Goal: Task Accomplishment & Management: Complete application form

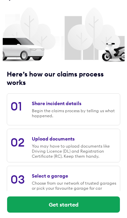
scroll to position [7, 0]
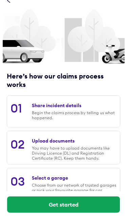
click at [56, 108] on div "Share incident details" at bounding box center [56, 106] width 49 height 6
click at [63, 203] on button "Get started" at bounding box center [63, 205] width 112 height 16
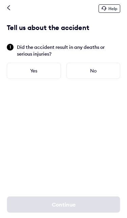
click at [90, 70] on div "No" at bounding box center [93, 71] width 54 height 16
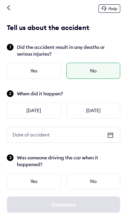
click at [109, 135] on icon at bounding box center [110, 135] width 8 height 8
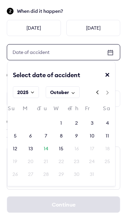
scroll to position [86, 0]
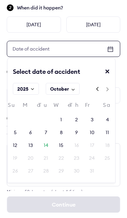
click at [93, 134] on div "10" at bounding box center [91, 132] width 5 height 7
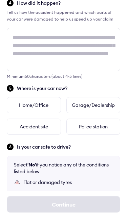
scroll to position [202, 0]
click at [43, 104] on div "Home/Office" at bounding box center [34, 105] width 54 height 16
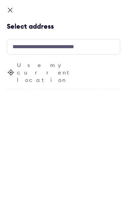
click at [12, 10] on icon at bounding box center [10, 11] width 7 height 8
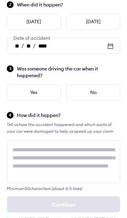
scroll to position [89, 0]
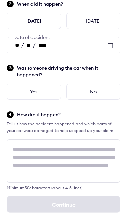
click at [90, 92] on div "No" at bounding box center [93, 92] width 54 height 16
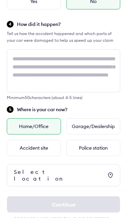
scroll to position [180, 0]
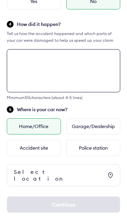
click at [15, 60] on textarea at bounding box center [63, 70] width 113 height 43
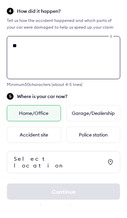
type textarea "*"
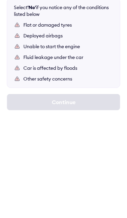
scroll to position [327, 0]
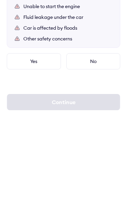
type textarea "**********"
click at [41, 156] on div "Yes" at bounding box center [34, 164] width 54 height 16
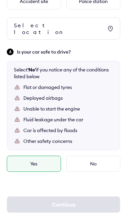
click at [93, 157] on div "No" at bounding box center [93, 164] width 54 height 16
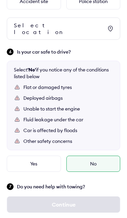
scroll to position [362, 0]
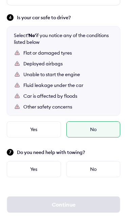
click at [90, 166] on div "No" at bounding box center [93, 169] width 54 height 16
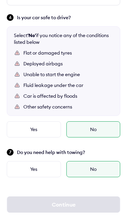
click at [39, 124] on div "Yes" at bounding box center [34, 130] width 54 height 16
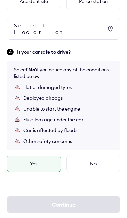
click at [93, 159] on div "No" at bounding box center [93, 164] width 54 height 16
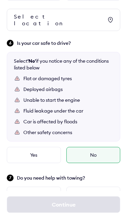
scroll to position [362, 0]
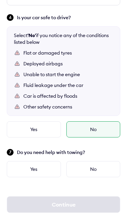
click at [38, 164] on div "Yes" at bounding box center [34, 169] width 54 height 16
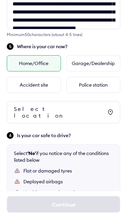
scroll to position [243, 0]
click at [114, 109] on div "Select location" at bounding box center [63, 112] width 113 height 22
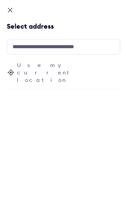
click at [14, 69] on icon at bounding box center [11, 73] width 8 height 8
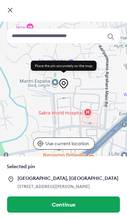
click at [21, 39] on input at bounding box center [63, 35] width 113 height 15
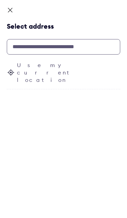
click at [19, 49] on input "text" at bounding box center [63, 47] width 113 height 16
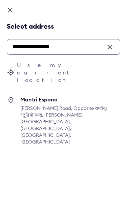
click at [72, 105] on span "[PERSON_NAME] Road, Opposite राघवेंद्र स्टूडियो रूम्स, [PERSON_NAME], [GEOGRAPH…" at bounding box center [63, 125] width 87 height 40
type input "**********"
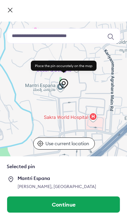
scroll to position [41, 0]
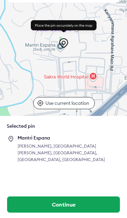
click at [65, 207] on button "Continue" at bounding box center [63, 205] width 112 height 16
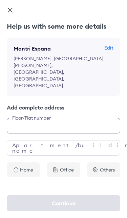
click at [23, 122] on input "text" at bounding box center [63, 126] width 113 height 16
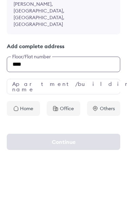
type input "****"
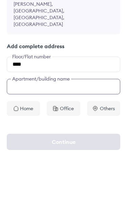
click at [66, 140] on input "text" at bounding box center [63, 148] width 113 height 16
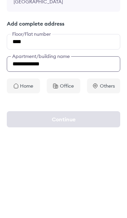
type input "**********"
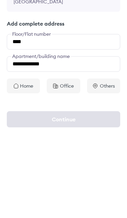
click at [23, 167] on p "Home" at bounding box center [26, 170] width 13 height 7
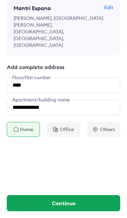
click at [71, 204] on button "Continue" at bounding box center [63, 203] width 113 height 16
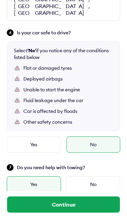
scroll to position [399, 0]
